Goal: Check status: Check status

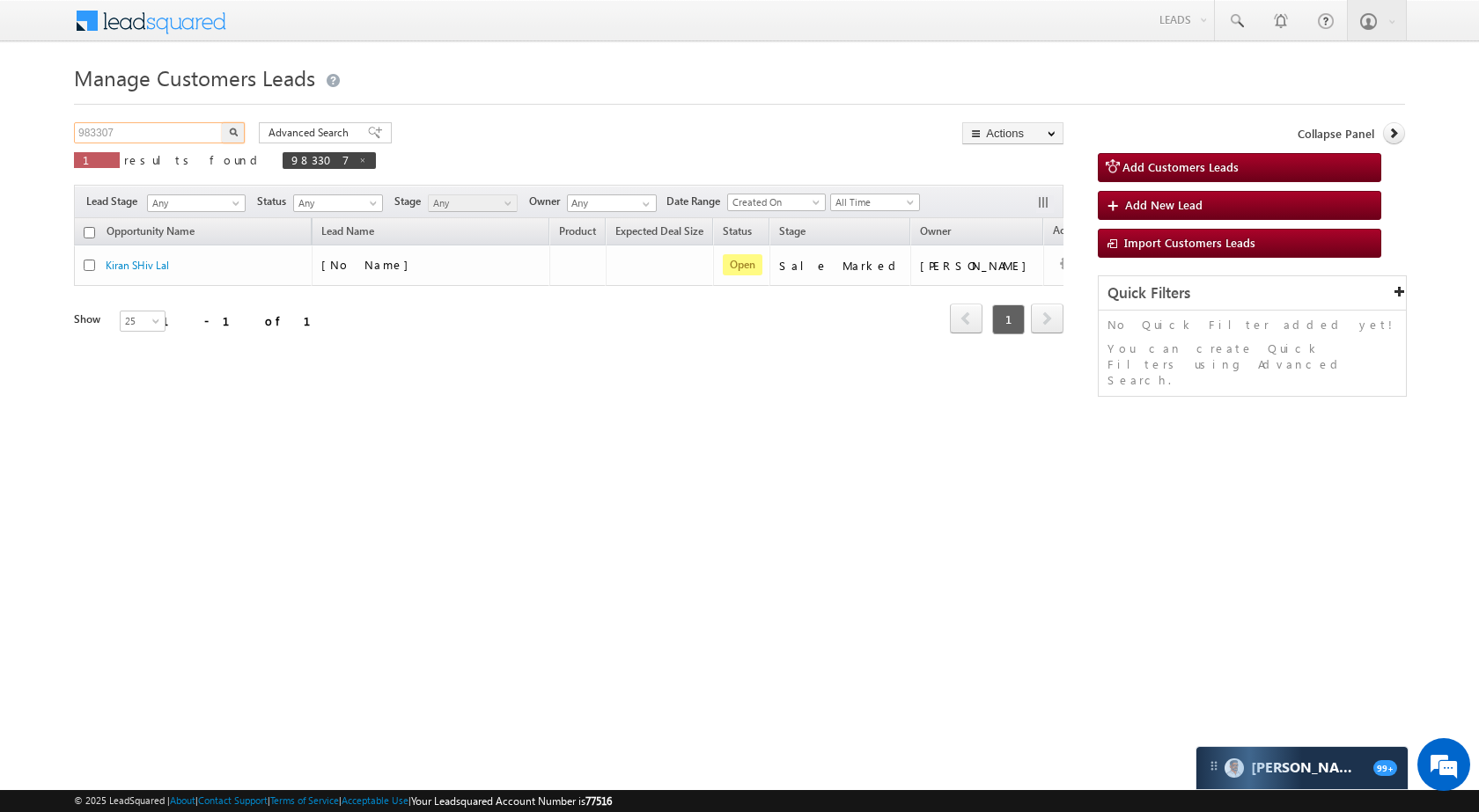
click at [194, 130] on input "983307" at bounding box center [149, 133] width 151 height 21
paste input "2594"
click at [231, 123] on button "button" at bounding box center [234, 133] width 23 height 21
click at [169, 133] on input "982594" at bounding box center [149, 133] width 151 height 21
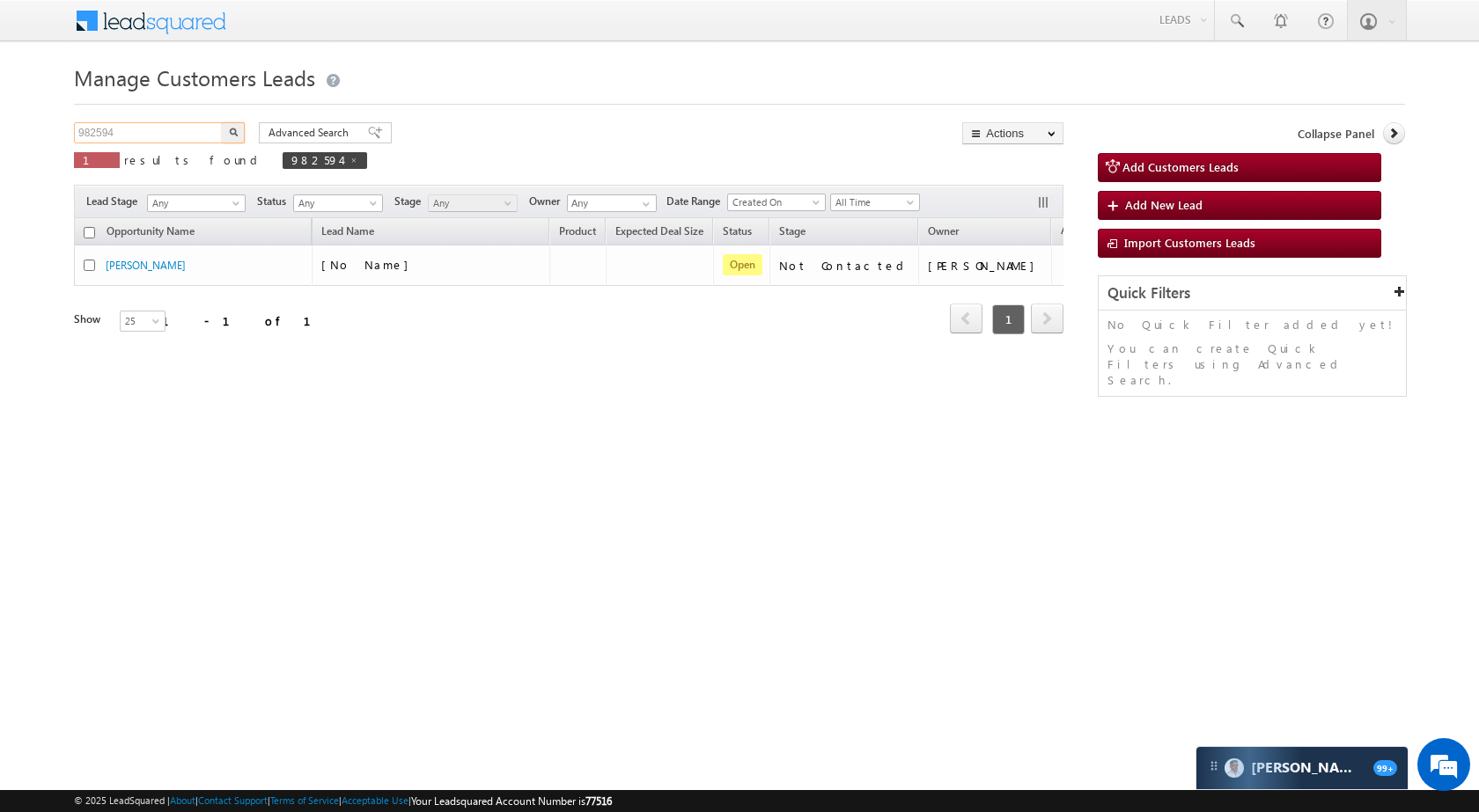
click at [169, 133] on input "982594" at bounding box center [149, 133] width 151 height 21
paste input "411"
type input "982411"
click at [228, 133] on button "button" at bounding box center [234, 133] width 23 height 21
